Goal: Navigation & Orientation: Find specific page/section

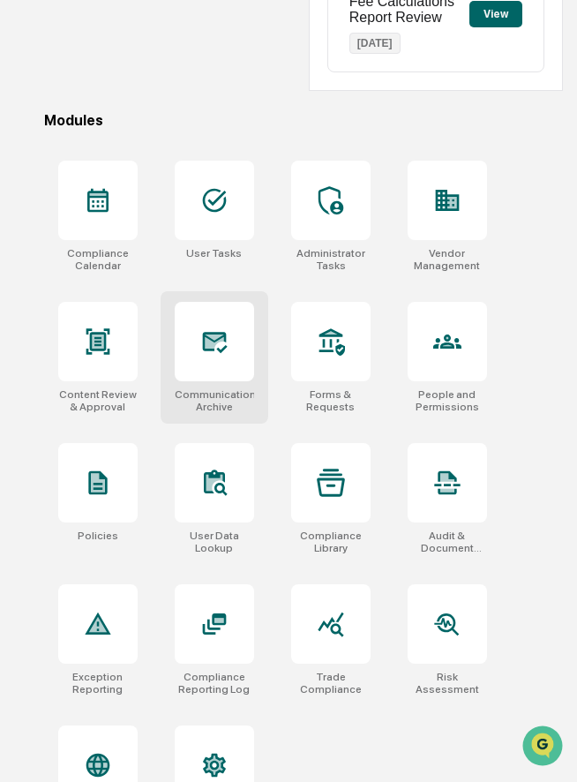
scroll to position [511, 0]
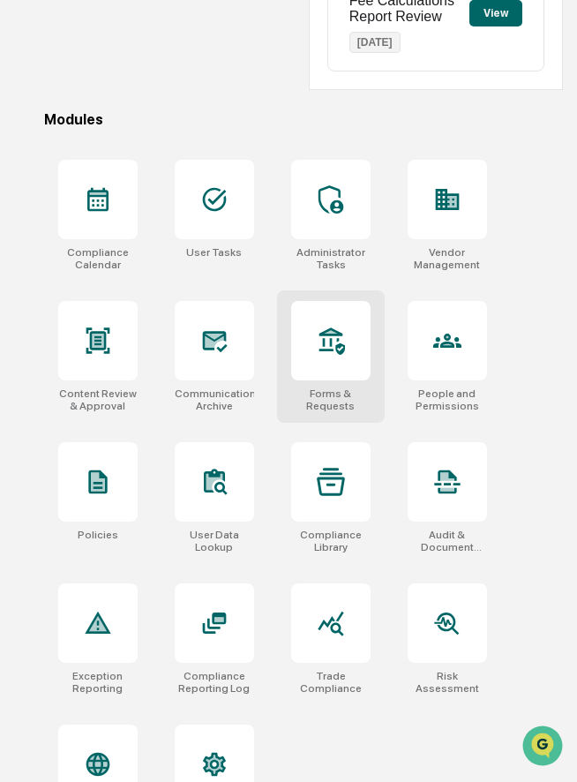
click at [351, 371] on div at bounding box center [330, 340] width 79 height 79
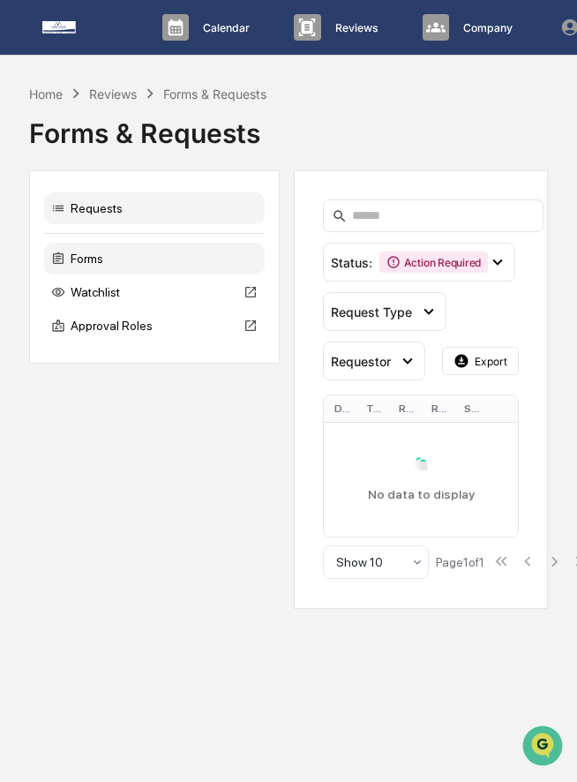
click at [138, 262] on div "Forms" at bounding box center [154, 259] width 221 height 32
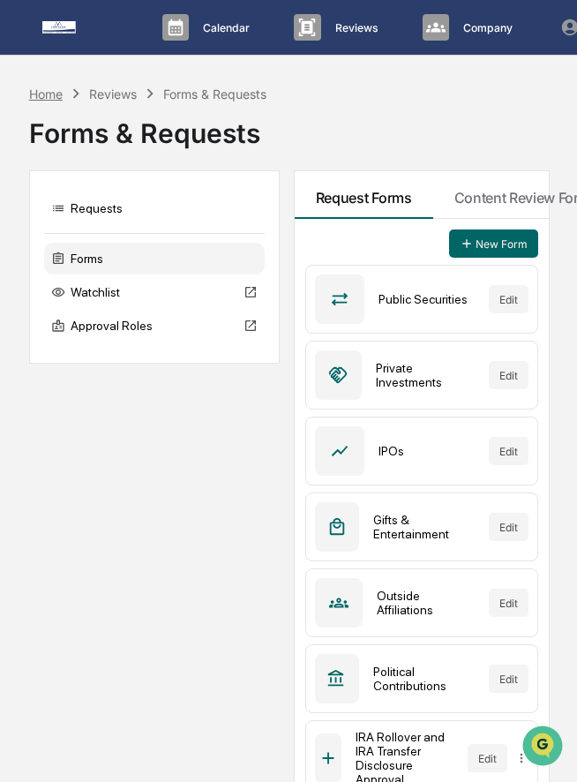
click at [50, 92] on div "Home" at bounding box center [46, 93] width 34 height 15
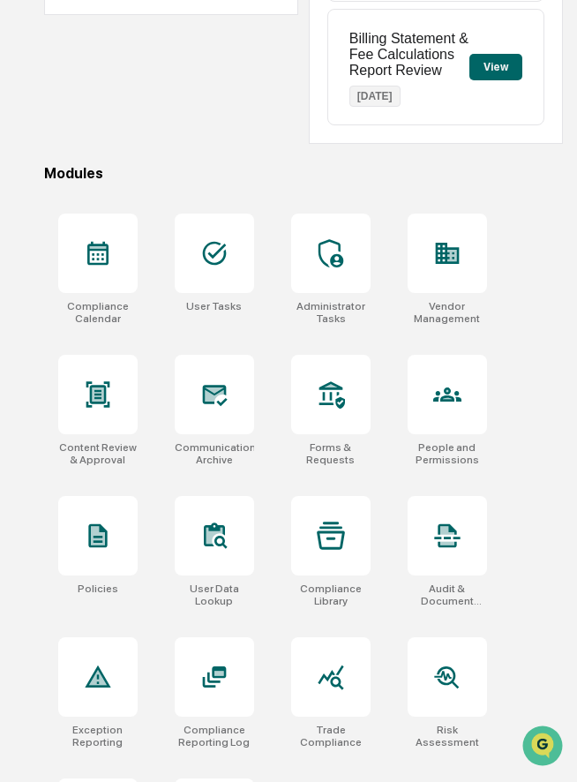
scroll to position [579, 0]
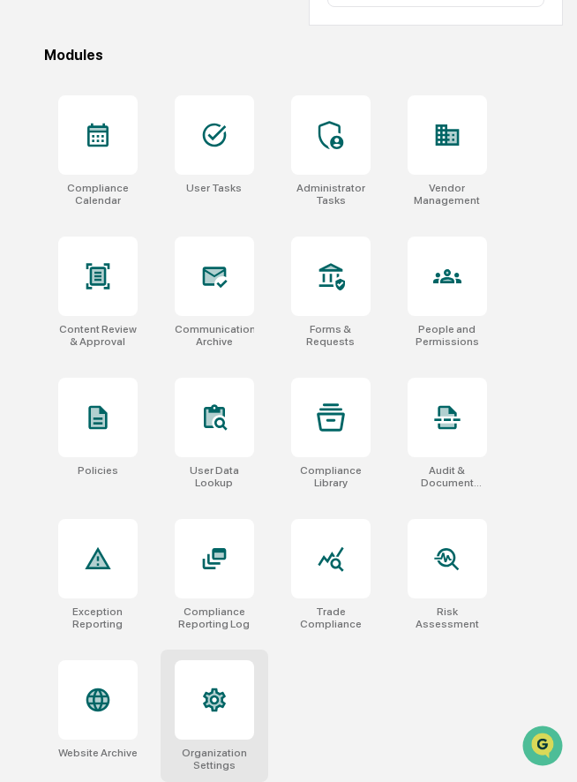
click at [220, 734] on div at bounding box center [214, 699] width 79 height 79
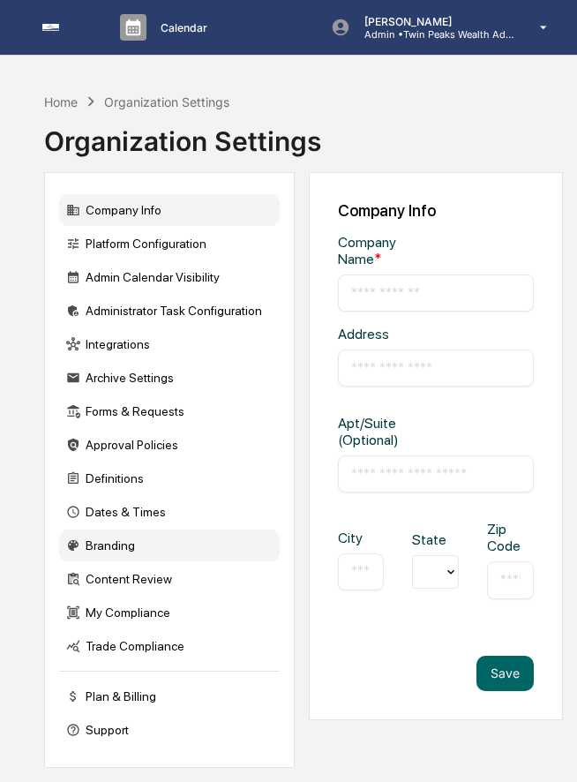
type input "**********"
type input "*******"
type input "**********"
type input "*****"
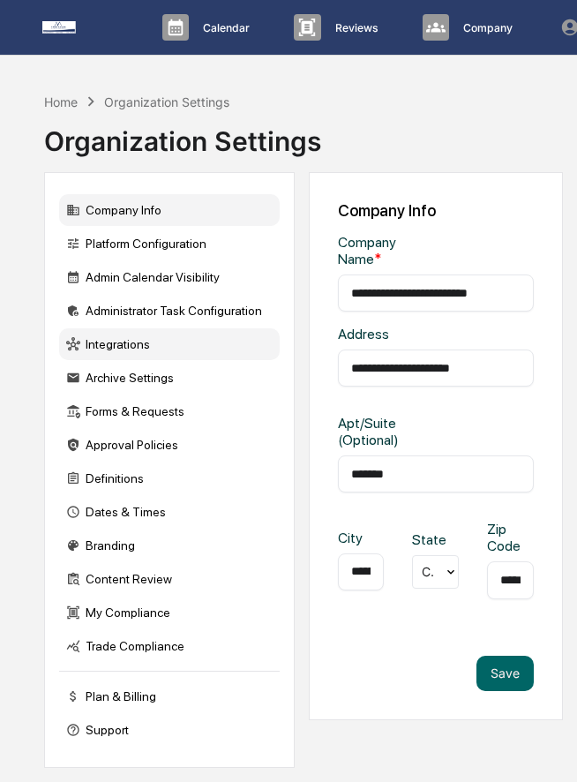
click at [170, 349] on div "Integrations" at bounding box center [169, 344] width 221 height 32
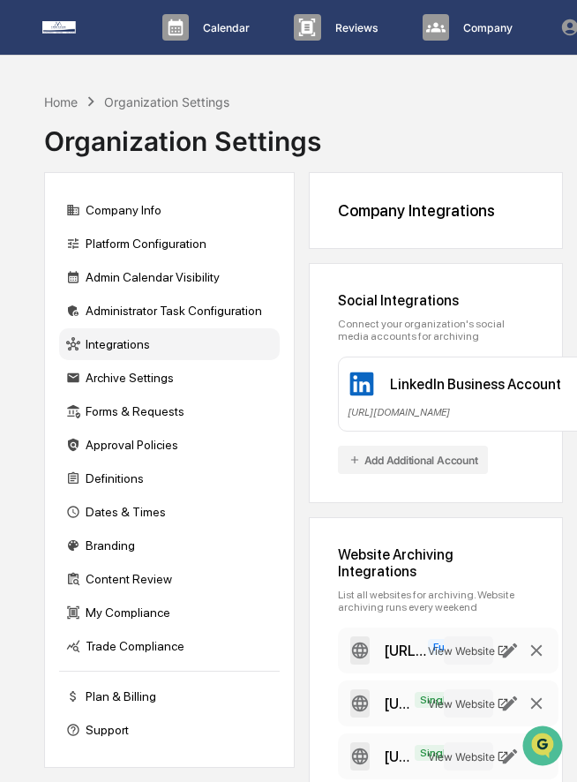
scroll to position [20, 0]
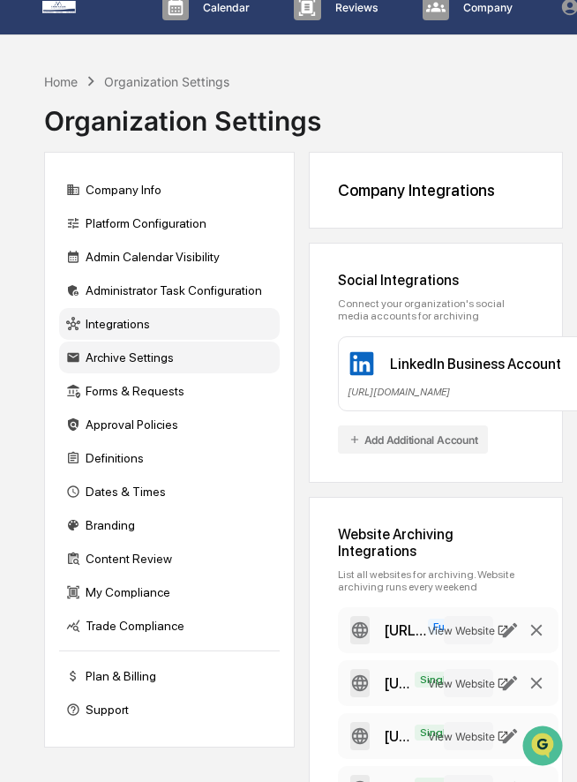
click at [134, 354] on div "Archive Settings" at bounding box center [169, 358] width 221 height 32
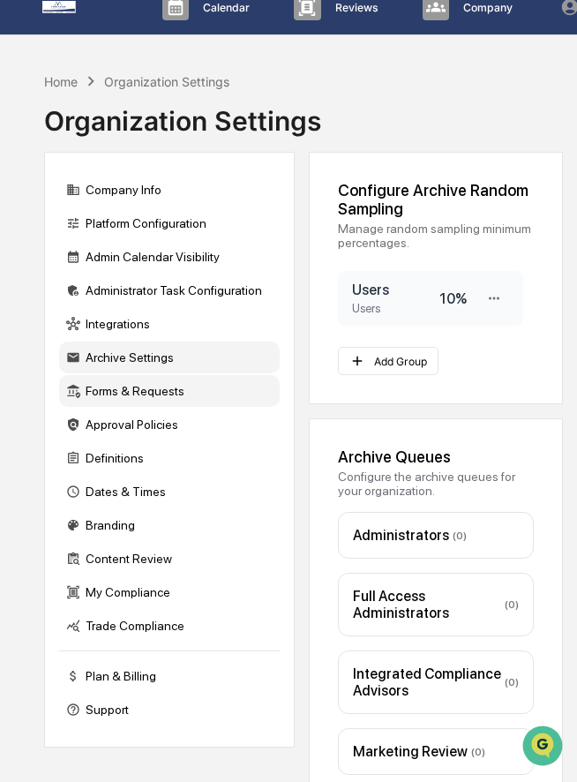
click at [146, 393] on div "Forms & Requests" at bounding box center [169, 391] width 221 height 32
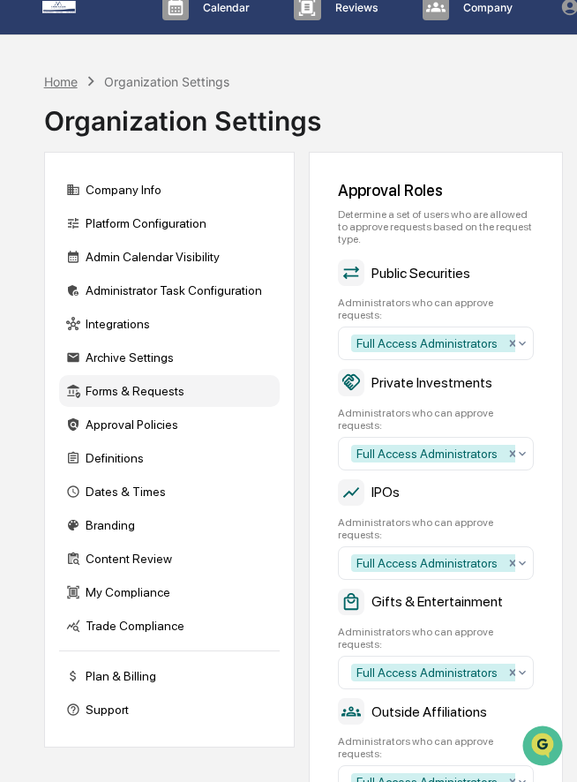
click at [66, 76] on div "Home" at bounding box center [61, 81] width 34 height 15
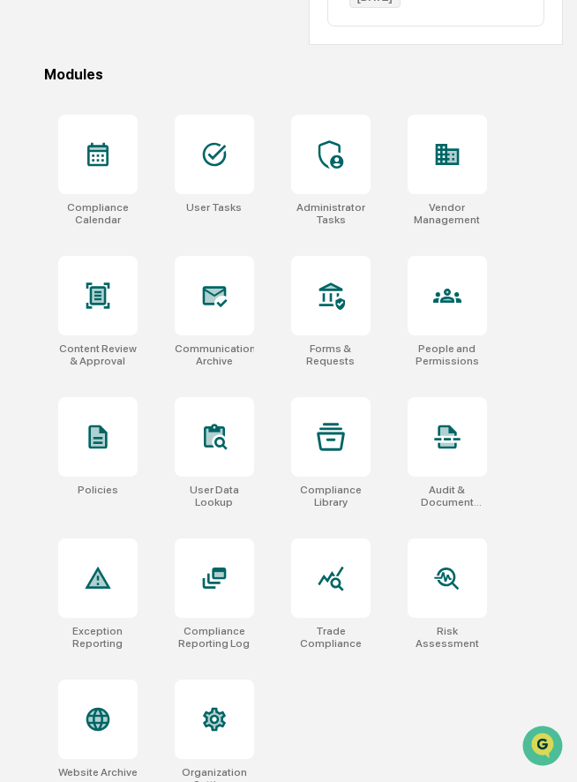
scroll to position [579, 0]
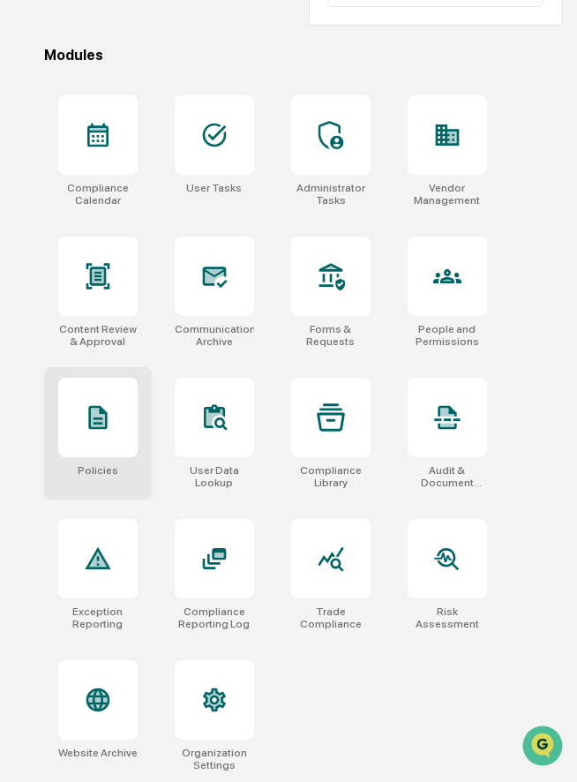
click at [122, 448] on div at bounding box center [97, 417] width 79 height 79
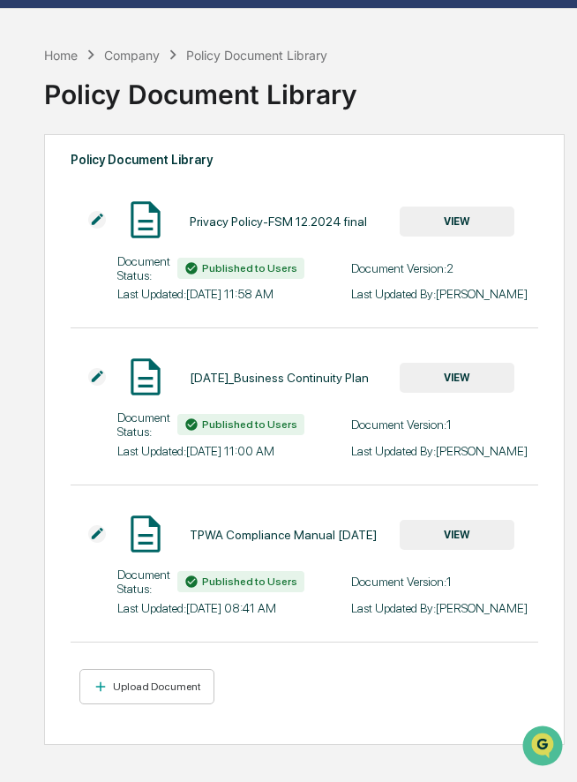
scroll to position [43, 0]
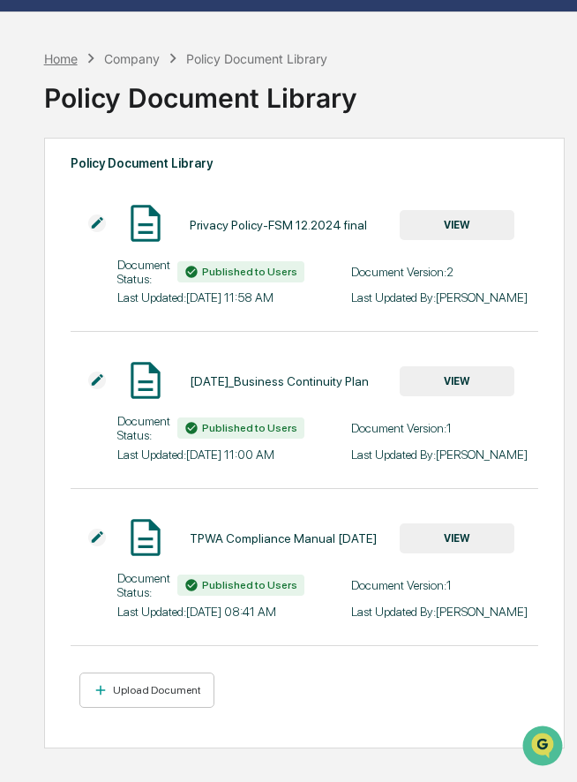
click at [67, 55] on div "Home" at bounding box center [61, 58] width 34 height 15
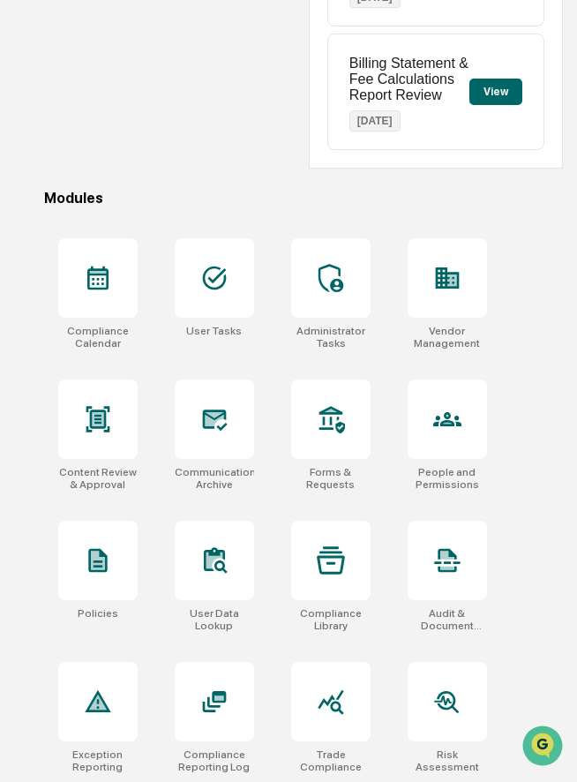
scroll to position [579, 0]
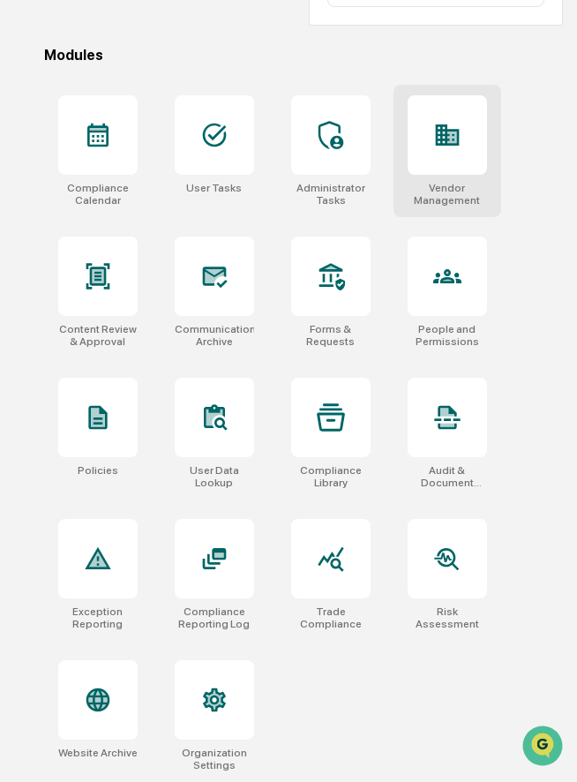
click at [448, 141] on icon at bounding box center [452, 136] width 10 height 11
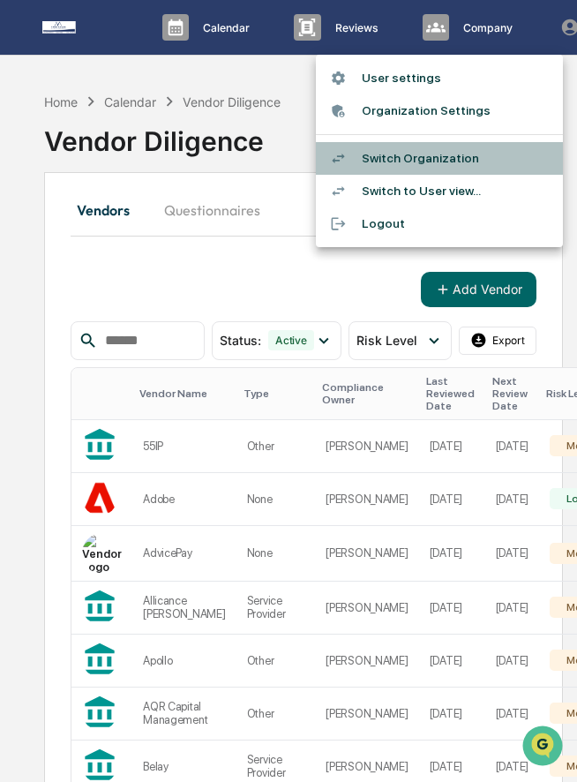
click at [458, 154] on li "Switch Organization" at bounding box center [439, 158] width 247 height 33
